Goal: Find specific page/section: Find specific page/section

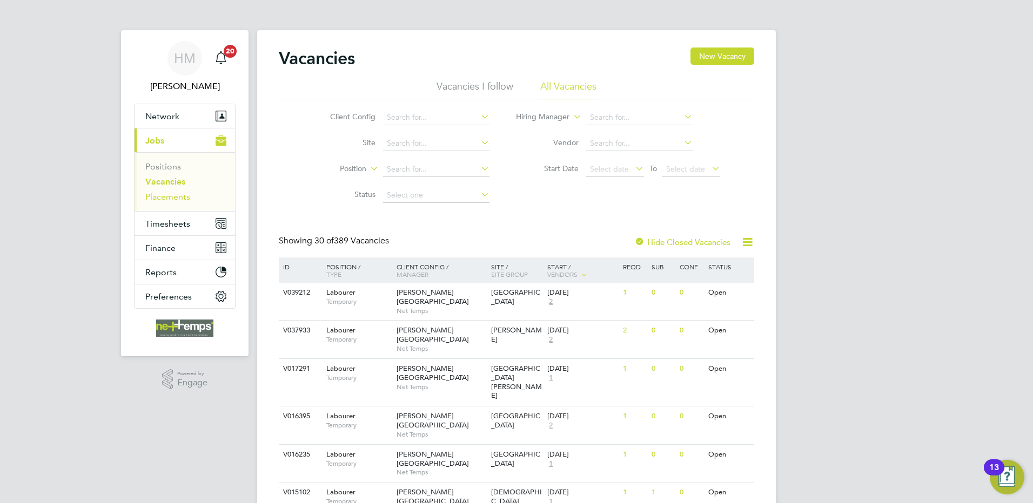
click at [176, 197] on link "Placements" at bounding box center [167, 197] width 45 height 10
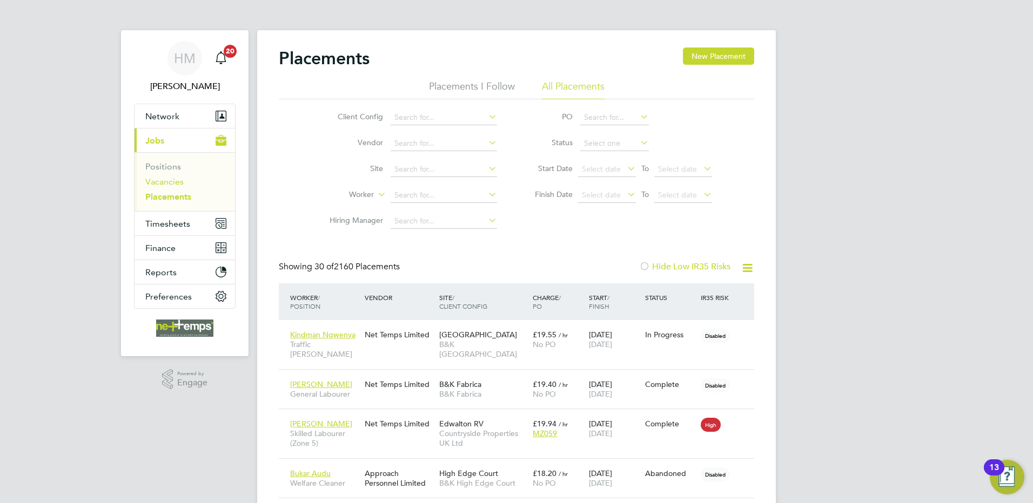
click at [161, 181] on link "Vacancies" at bounding box center [164, 182] width 38 height 10
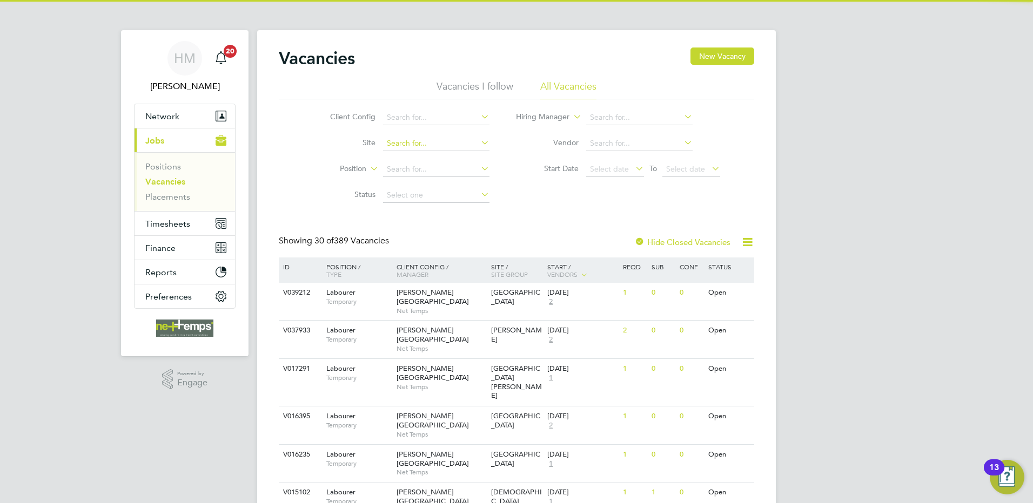
click at [407, 145] on input at bounding box center [436, 143] width 106 height 15
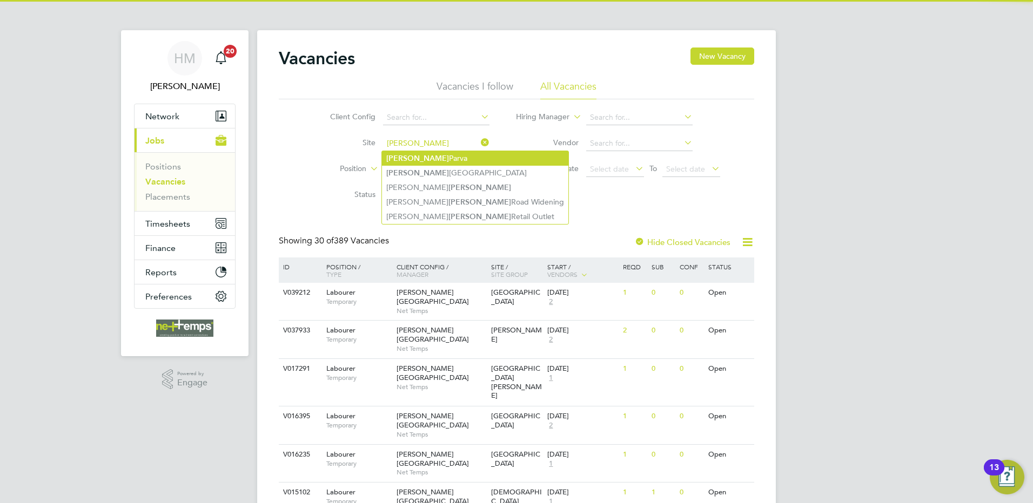
click at [422, 156] on li "[PERSON_NAME] Parva" at bounding box center [475, 158] width 186 height 15
type input "[PERSON_NAME] Parva"
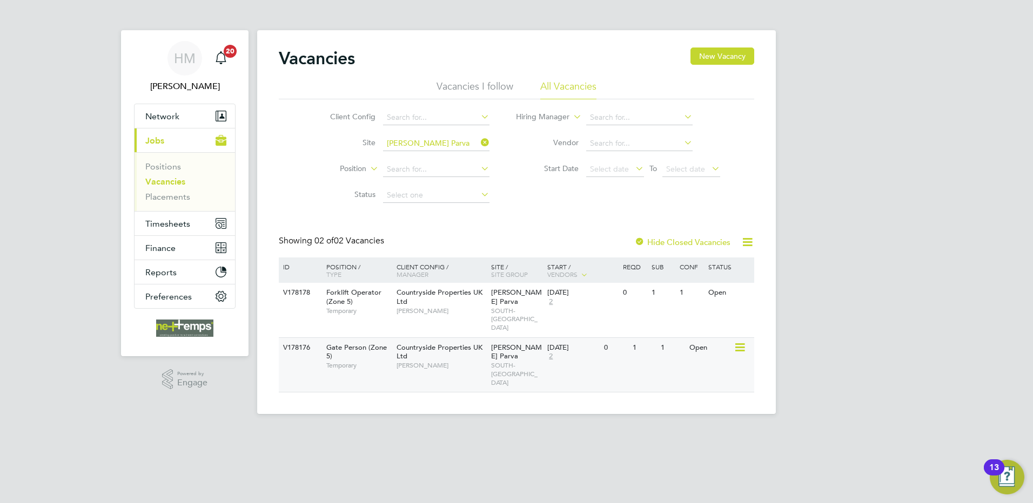
click at [593, 345] on div "[DATE] 2" at bounding box center [572, 352] width 57 height 29
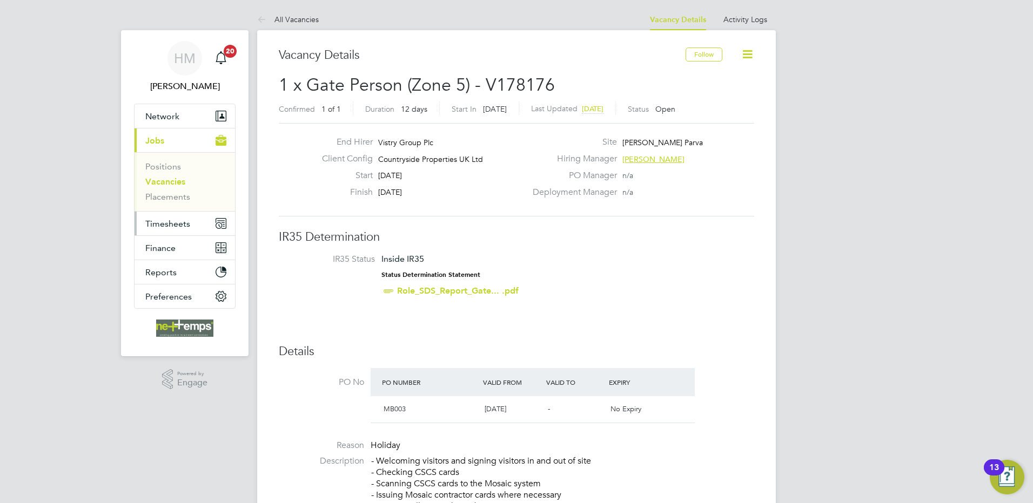
click at [156, 218] on button "Timesheets" at bounding box center [185, 224] width 100 height 24
click at [164, 200] on link "Placements" at bounding box center [167, 197] width 45 height 10
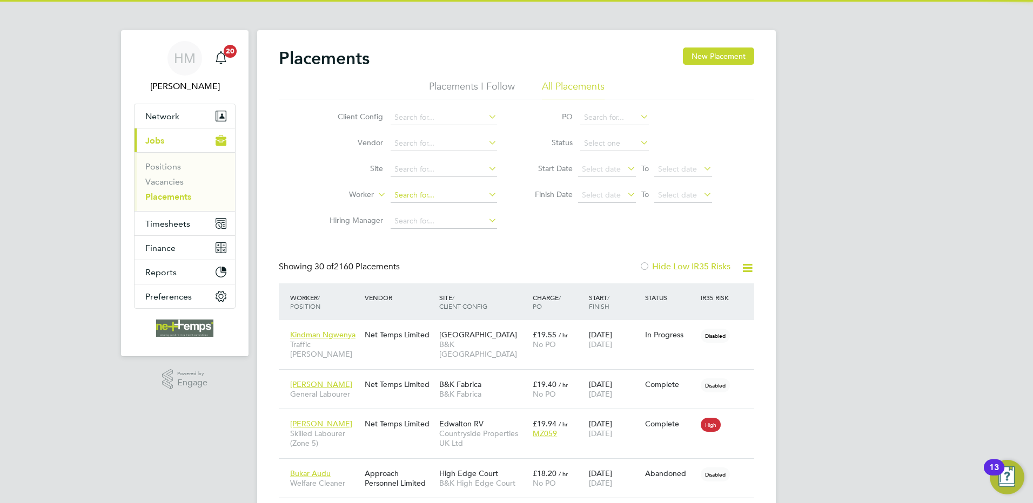
scroll to position [41, 75]
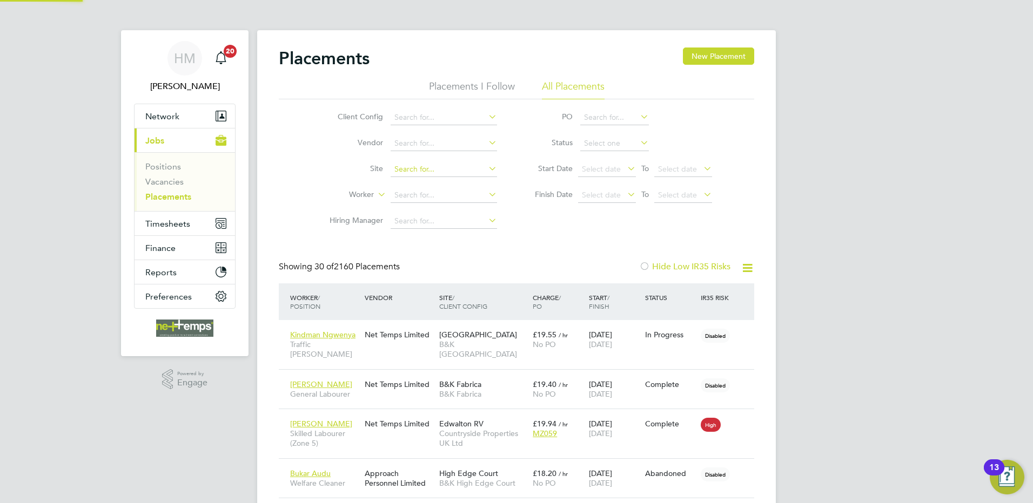
click at [404, 172] on input at bounding box center [444, 169] width 106 height 15
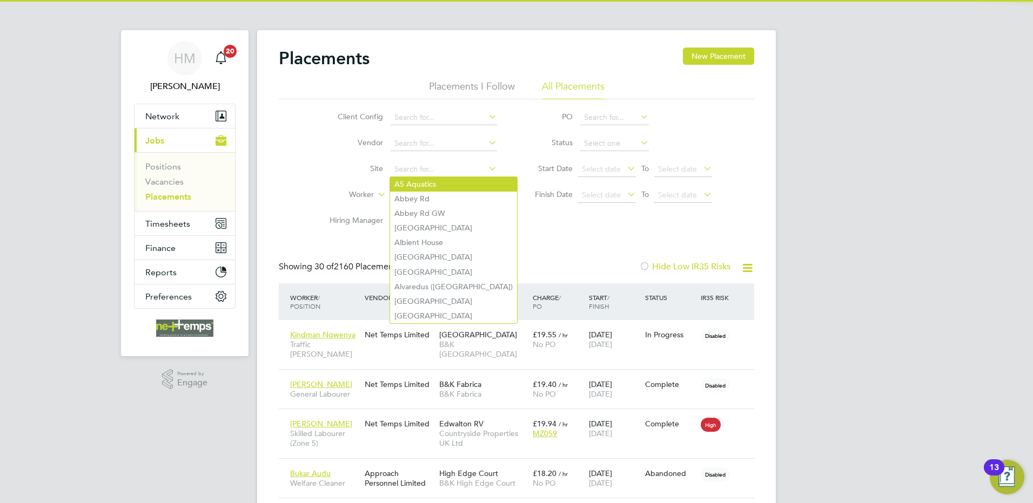
type input "e"
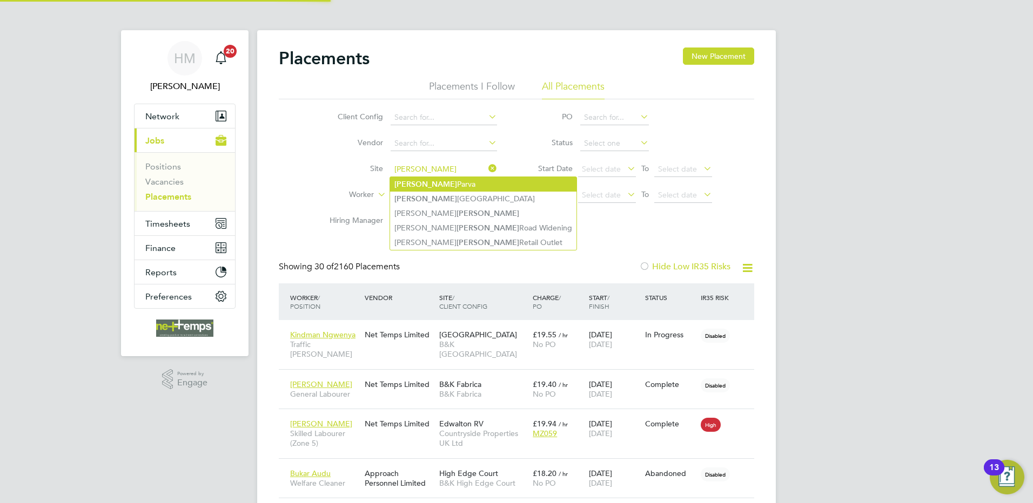
click at [448, 186] on li "[PERSON_NAME] Parva" at bounding box center [483, 184] width 186 height 15
type input "[PERSON_NAME] Parva"
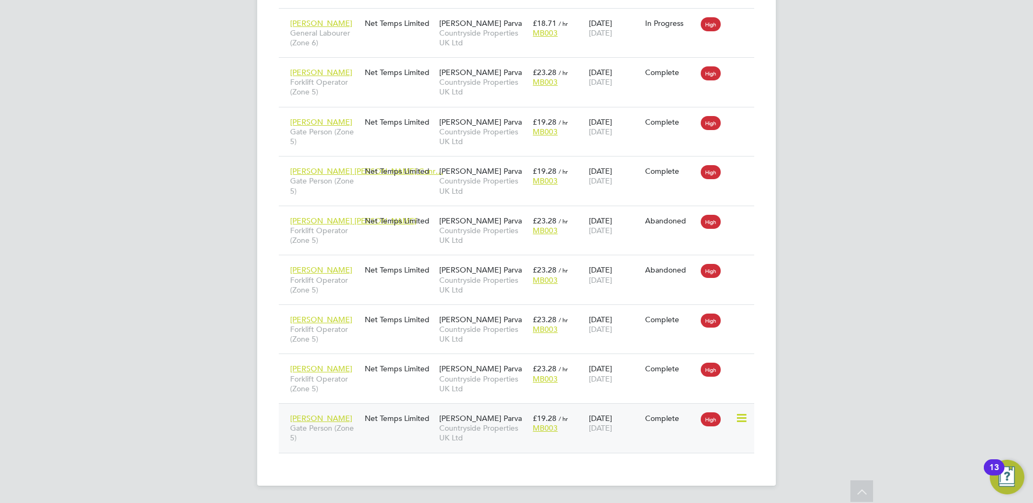
click at [742, 416] on icon at bounding box center [740, 418] width 11 height 13
